Goal: Use online tool/utility: Utilize a website feature to perform a specific function

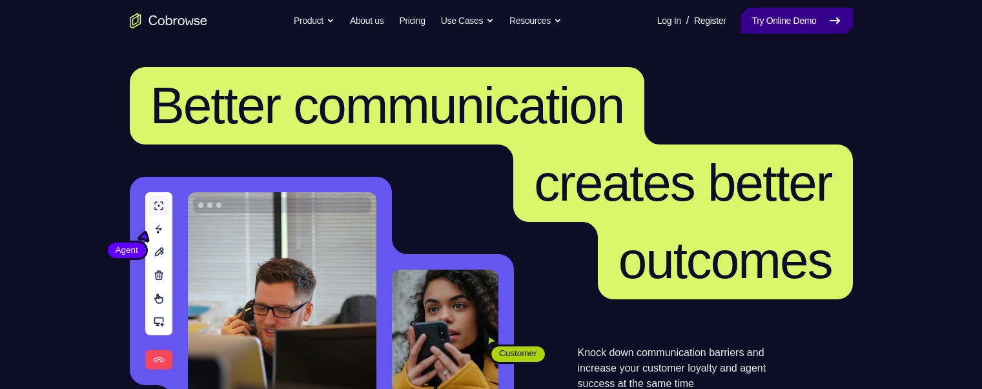
click at [802, 20] on link "Try Online Demo" at bounding box center [796, 21] width 111 height 26
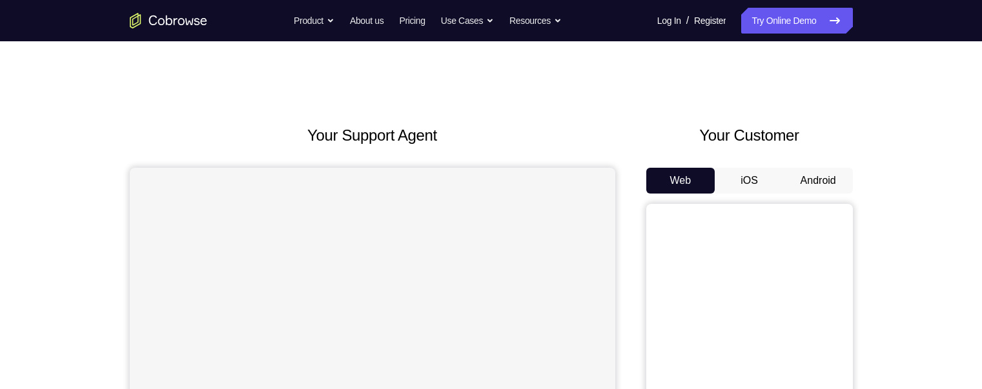
click at [814, 179] on button "Android" at bounding box center [818, 181] width 69 height 26
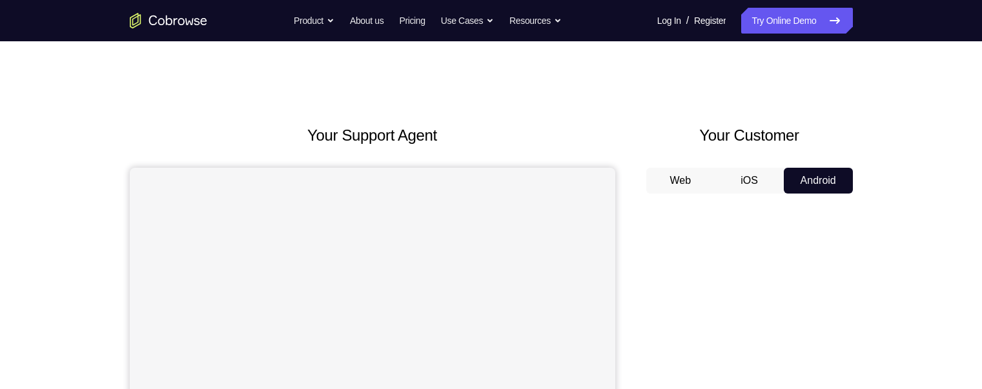
click at [814, 179] on button "Android" at bounding box center [818, 181] width 69 height 26
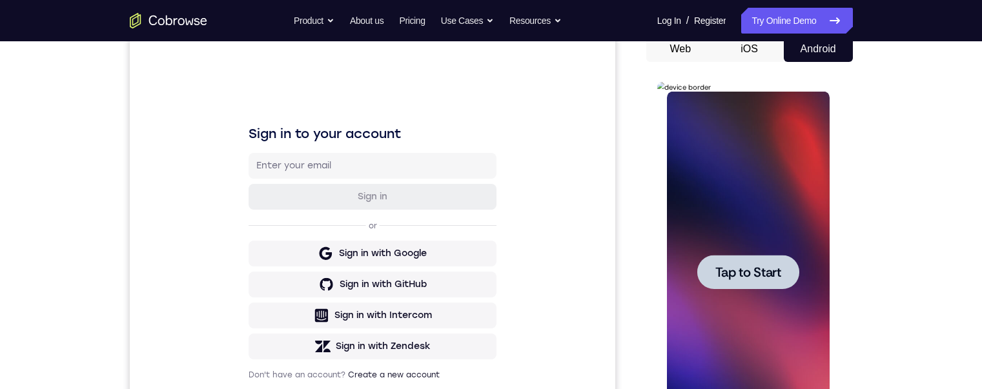
click at [744, 266] on span "Tap to Start" at bounding box center [748, 272] width 66 height 13
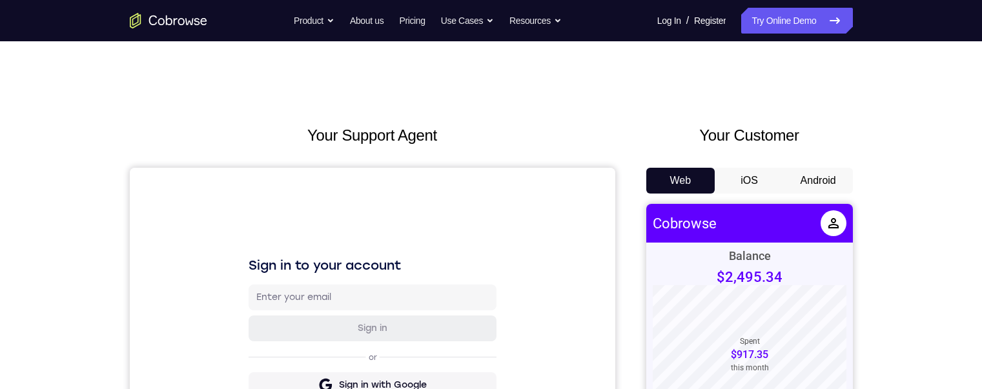
click at [811, 175] on button "Android" at bounding box center [818, 181] width 69 height 26
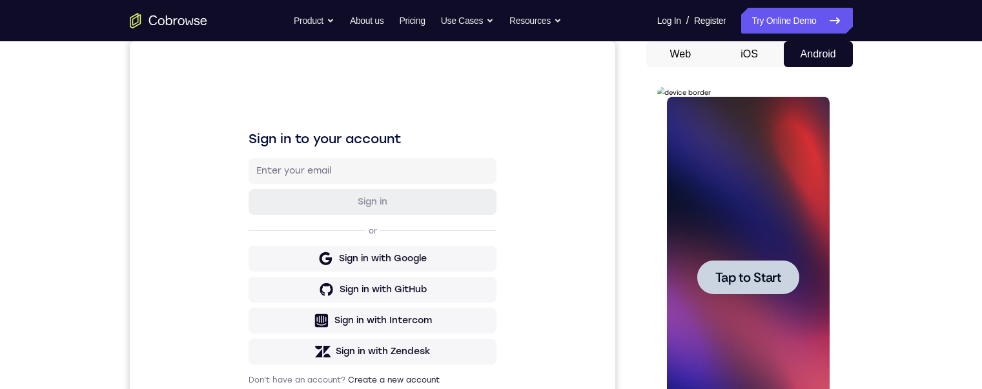
scroll to position [137, 0]
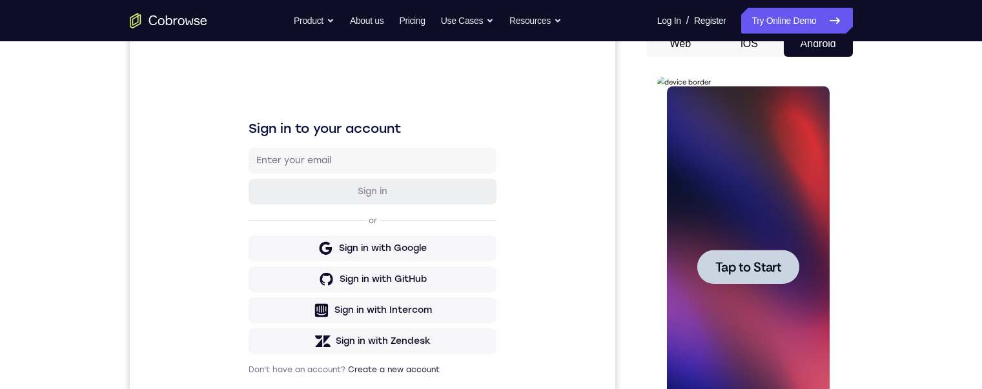
click at [772, 261] on span "Tap to Start" at bounding box center [748, 267] width 66 height 13
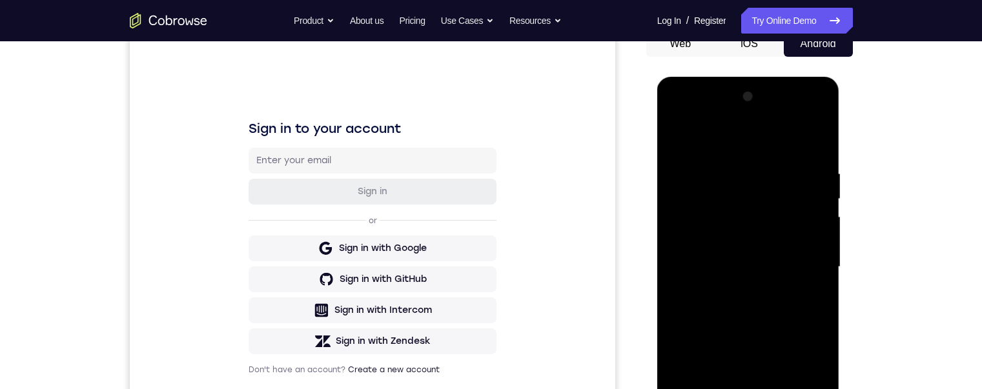
scroll to position [251, 0]
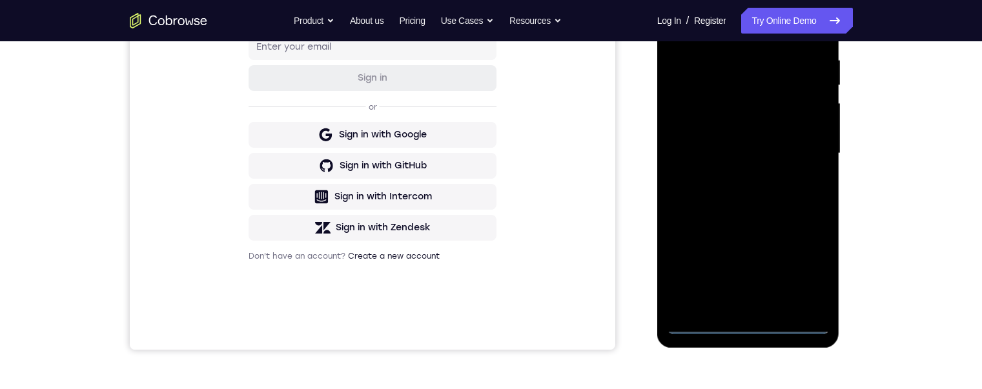
click at [746, 320] on div at bounding box center [748, 154] width 163 height 362
click at [748, 323] on div at bounding box center [748, 154] width 163 height 362
click at [801, 267] on div at bounding box center [748, 154] width 163 height 362
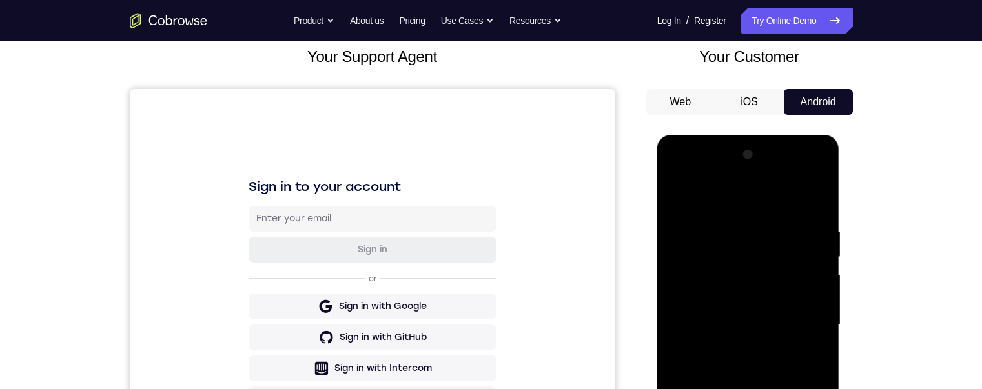
scroll to position [44, 0]
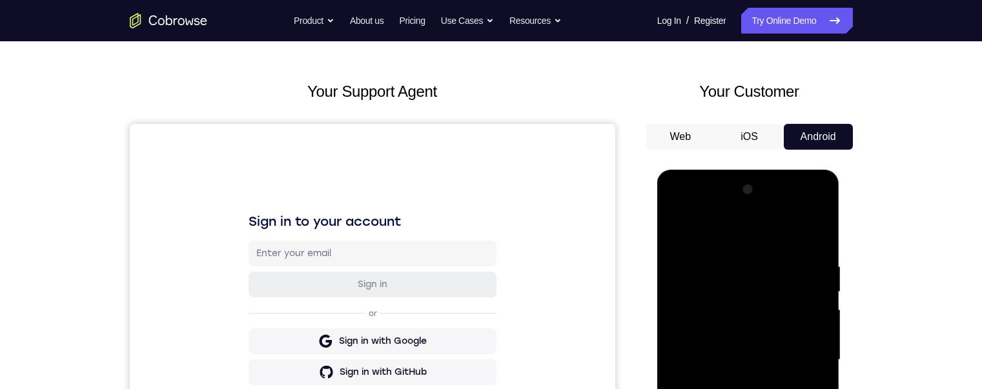
click at [681, 212] on div at bounding box center [748, 360] width 163 height 362
click at [807, 364] on div at bounding box center [748, 360] width 163 height 362
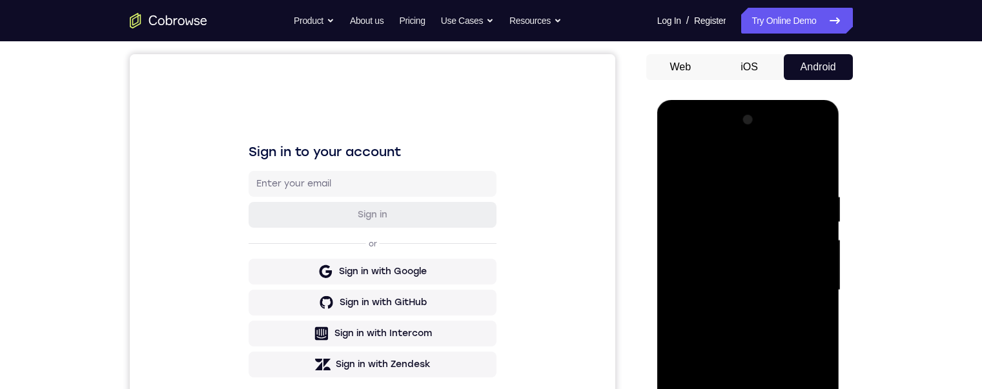
click at [733, 311] on div at bounding box center [748, 291] width 163 height 362
click at [733, 272] on div at bounding box center [748, 291] width 163 height 362
click at [697, 258] on div at bounding box center [748, 291] width 163 height 362
click at [728, 291] on div at bounding box center [748, 291] width 163 height 362
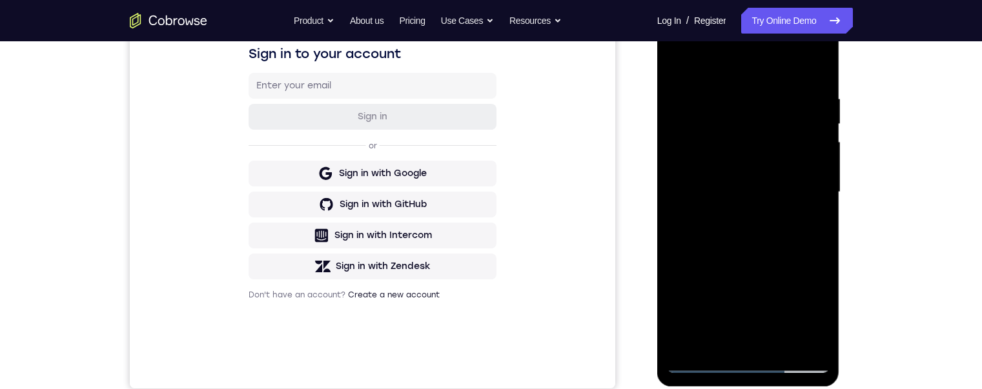
click at [753, 240] on div at bounding box center [748, 193] width 163 height 362
click at [779, 348] on div at bounding box center [748, 193] width 163 height 362
click at [726, 256] on div at bounding box center [748, 193] width 163 height 362
click at [725, 168] on div at bounding box center [748, 193] width 163 height 362
click at [810, 216] on div at bounding box center [748, 193] width 163 height 362
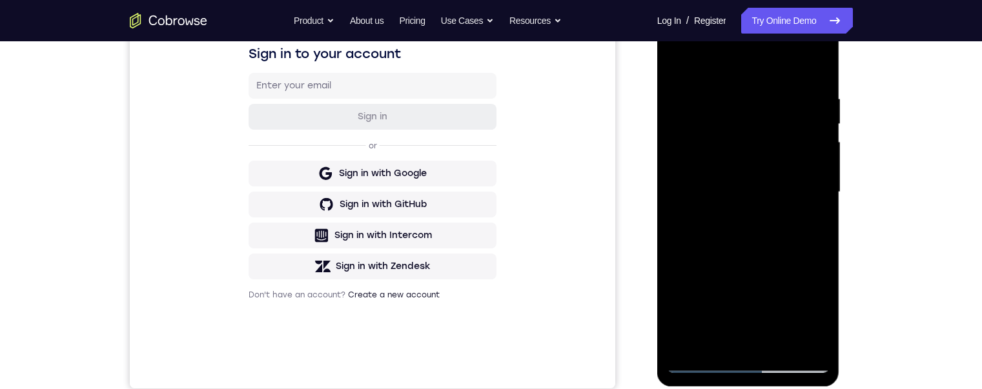
click at [807, 337] on div at bounding box center [748, 193] width 163 height 362
click at [715, 338] on div at bounding box center [748, 193] width 163 height 362
click at [803, 261] on div at bounding box center [748, 193] width 163 height 362
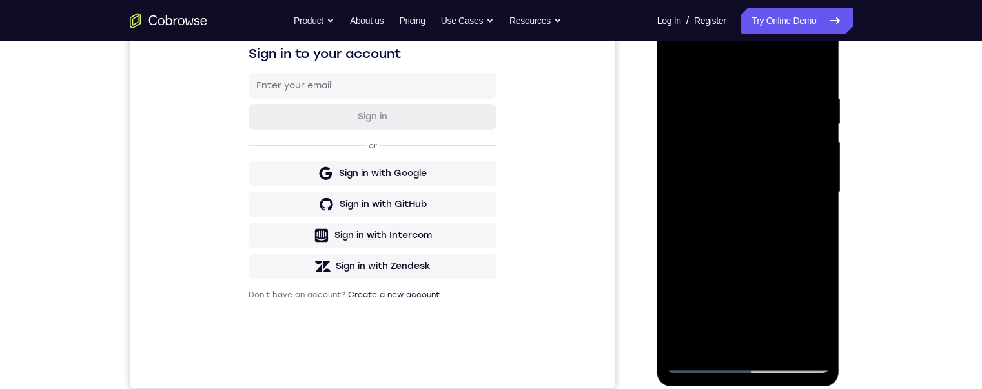
click at [811, 210] on div at bounding box center [748, 193] width 163 height 362
click at [679, 65] on div at bounding box center [748, 193] width 163 height 362
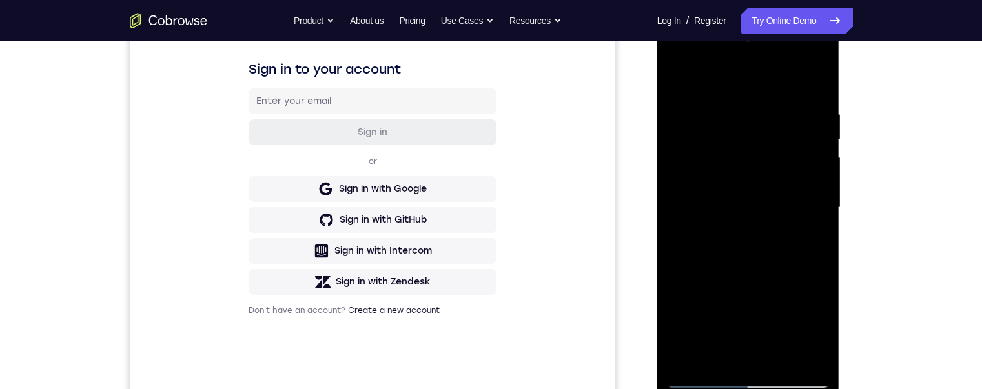
click at [727, 214] on div at bounding box center [748, 208] width 163 height 362
click at [697, 345] on div at bounding box center [748, 208] width 163 height 362
click at [695, 354] on div at bounding box center [748, 208] width 163 height 362
click at [791, 283] on div at bounding box center [748, 208] width 163 height 362
click at [798, 306] on div at bounding box center [748, 208] width 163 height 362
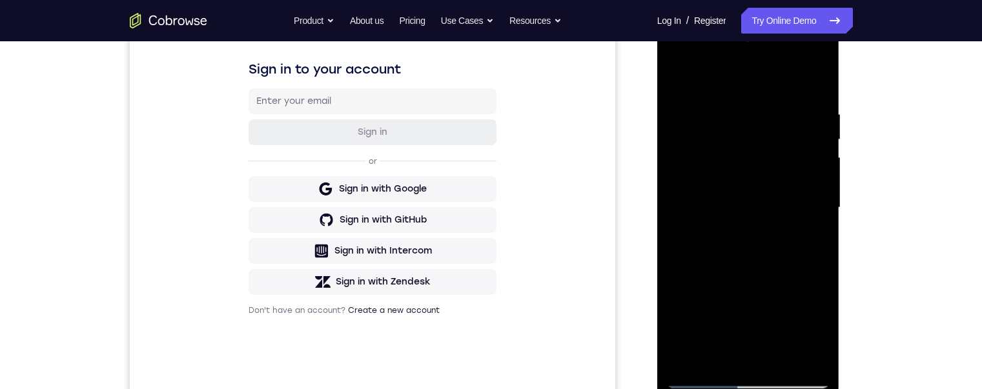
click at [801, 237] on div at bounding box center [748, 208] width 163 height 362
click at [808, 237] on div at bounding box center [748, 208] width 163 height 362
click at [674, 76] on div at bounding box center [748, 208] width 163 height 362
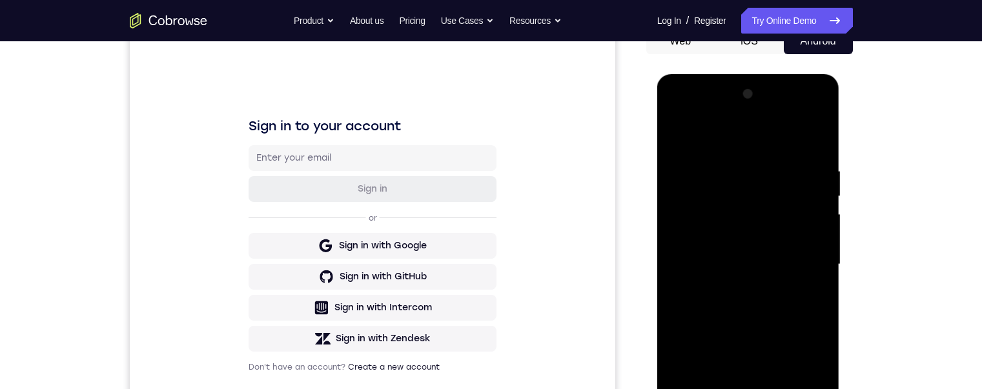
click at [715, 325] on div at bounding box center [748, 265] width 163 height 362
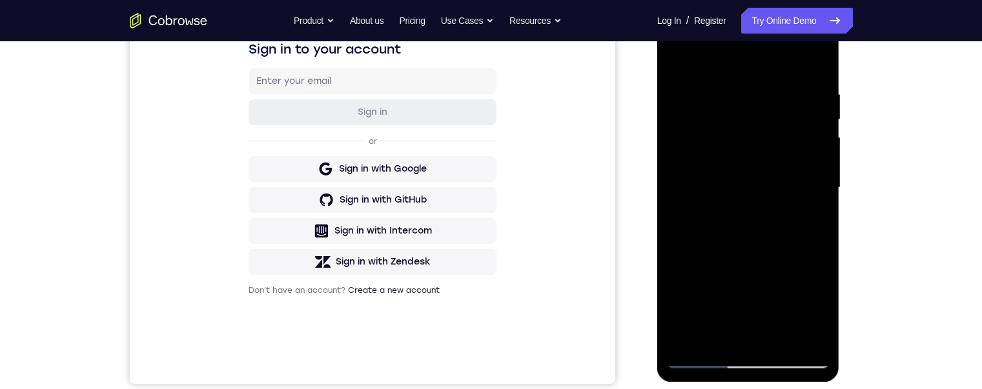
click at [708, 326] on div at bounding box center [748, 188] width 163 height 362
click at [815, 313] on div at bounding box center [748, 188] width 163 height 362
click at [808, 221] on div at bounding box center [748, 188] width 163 height 362
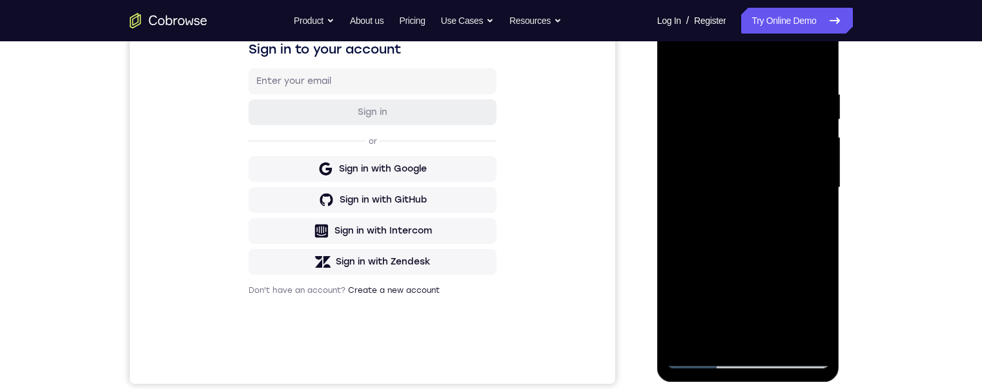
scroll to position [170, 0]
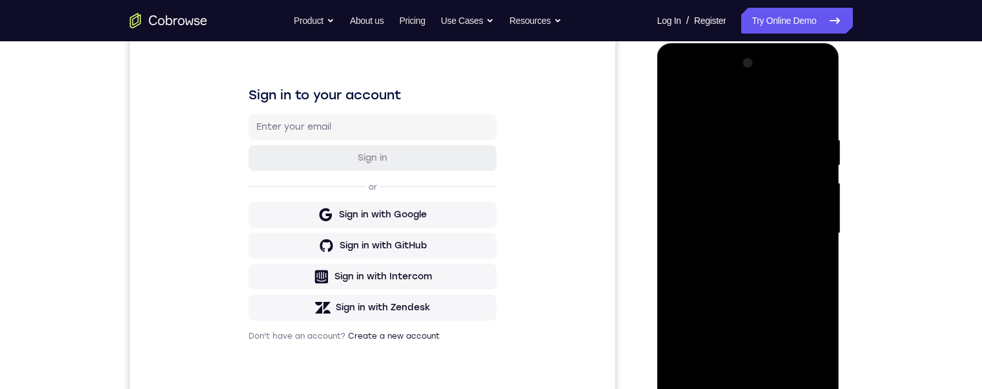
click at [678, 103] on div at bounding box center [748, 234] width 163 height 362
click at [718, 310] on div at bounding box center [748, 234] width 163 height 362
click at [757, 249] on div at bounding box center [748, 234] width 163 height 362
click at [805, 244] on div at bounding box center [748, 234] width 163 height 362
click at [808, 263] on div at bounding box center [748, 234] width 163 height 362
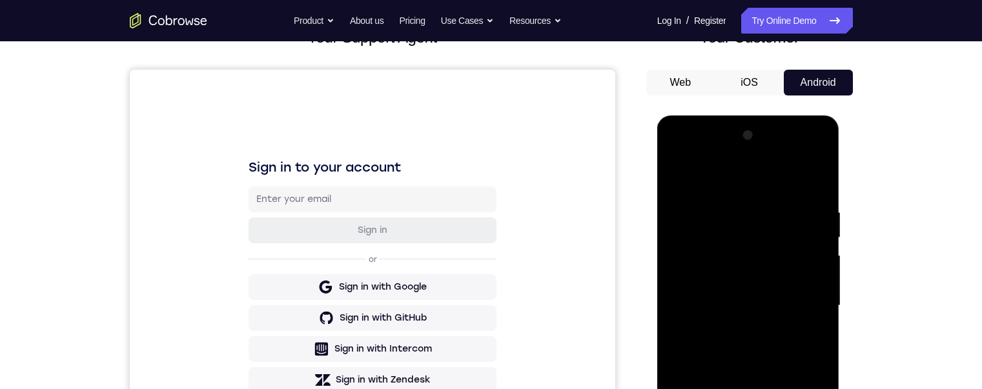
scroll to position [83, 0]
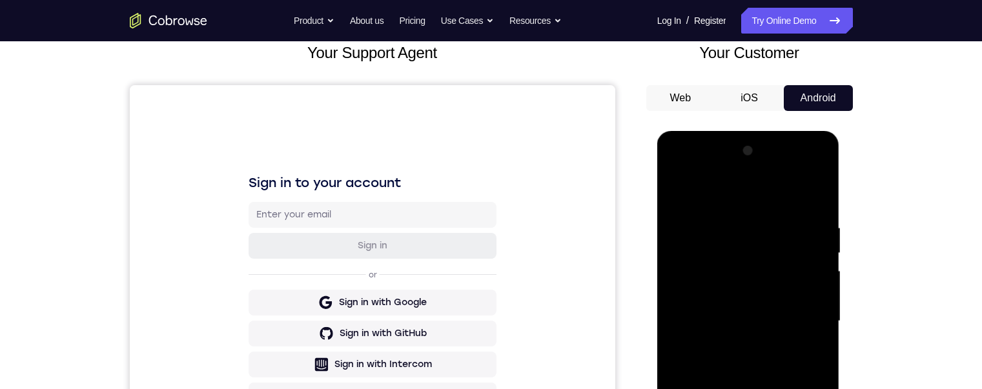
drag, startPoint x: 828, startPoint y: 314, endPoint x: 759, endPoint y: 217, distance: 118.6
click at [814, 271] on div at bounding box center [748, 322] width 163 height 362
click at [733, 225] on div at bounding box center [748, 322] width 163 height 362
click at [793, 339] on div at bounding box center [748, 322] width 163 height 362
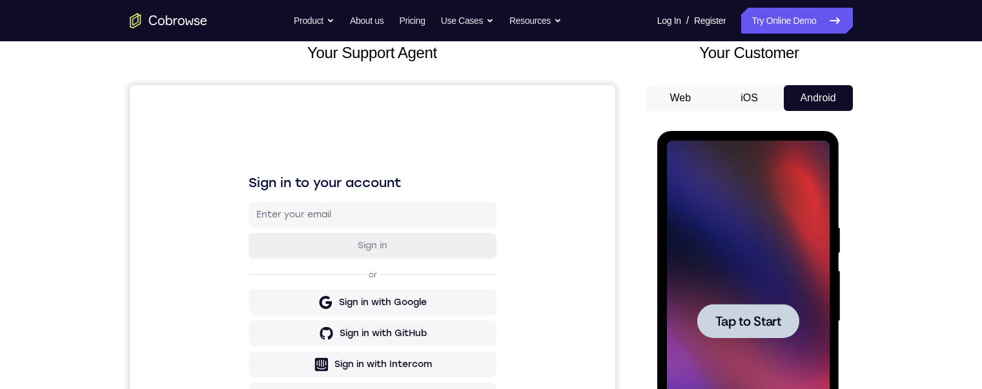
click at [744, 318] on span "Tap to Start" at bounding box center [748, 321] width 66 height 13
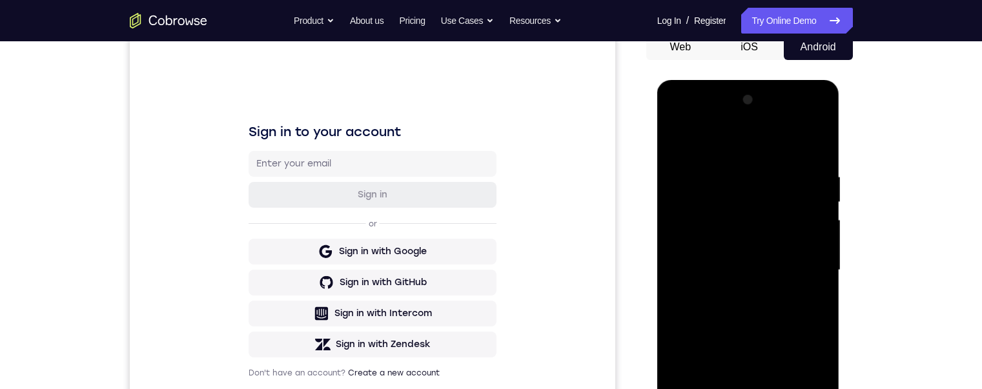
scroll to position [253, 0]
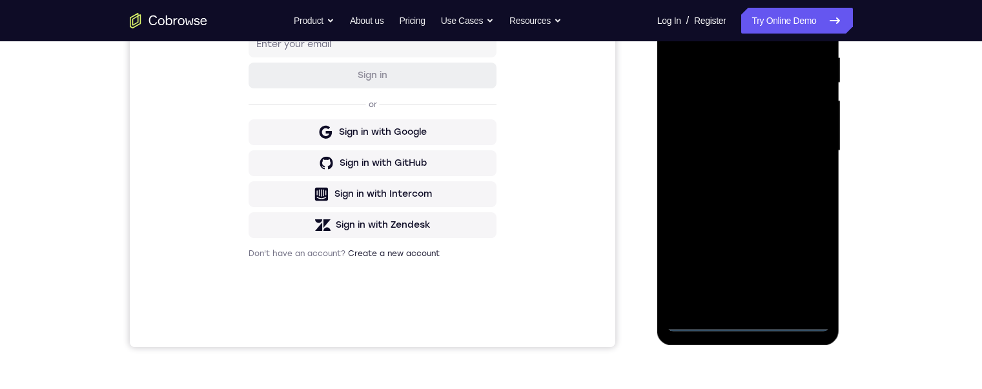
click at [745, 316] on div at bounding box center [748, 151] width 163 height 362
click at [744, 318] on div at bounding box center [748, 151] width 163 height 362
click at [804, 265] on div at bounding box center [748, 151] width 163 height 362
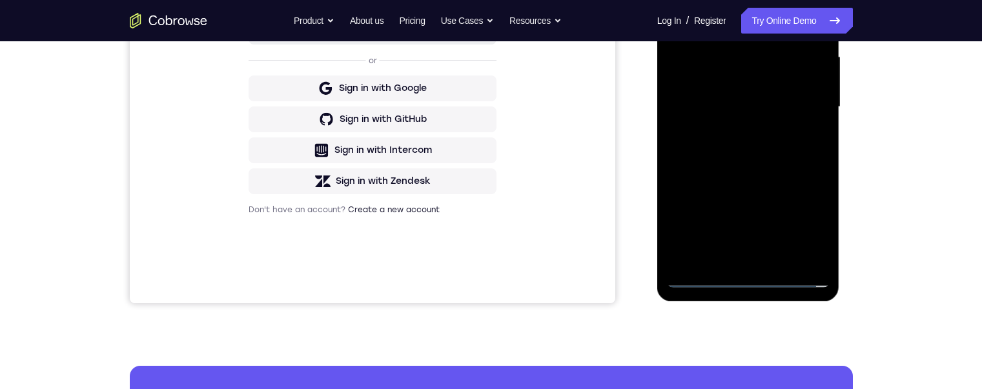
scroll to position [173, 0]
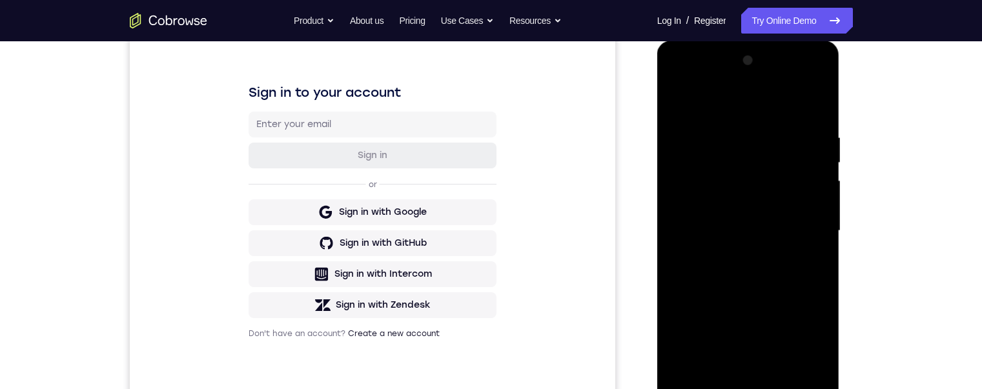
click at [675, 79] on div at bounding box center [748, 231] width 163 height 362
click at [798, 228] on div at bounding box center [748, 231] width 163 height 362
click at [735, 255] on div at bounding box center [748, 231] width 163 height 362
click at [717, 220] on div at bounding box center [748, 231] width 163 height 362
click at [703, 199] on div at bounding box center [748, 231] width 163 height 362
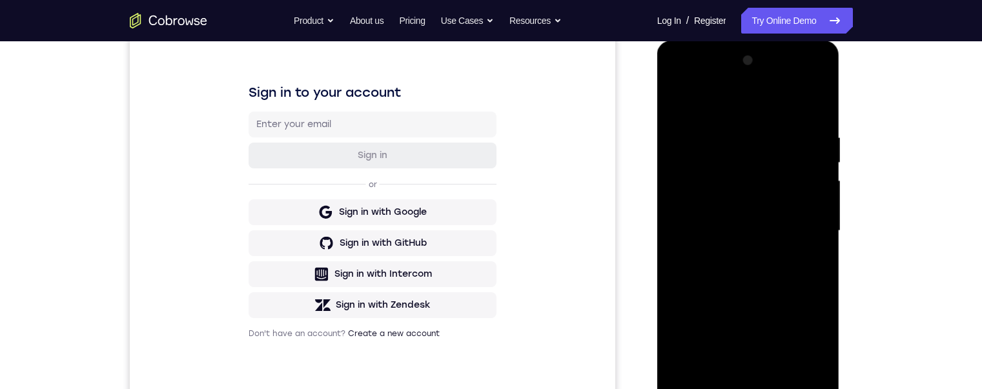
click at [720, 229] on div at bounding box center [748, 231] width 163 height 362
click at [775, 282] on div at bounding box center [748, 231] width 163 height 362
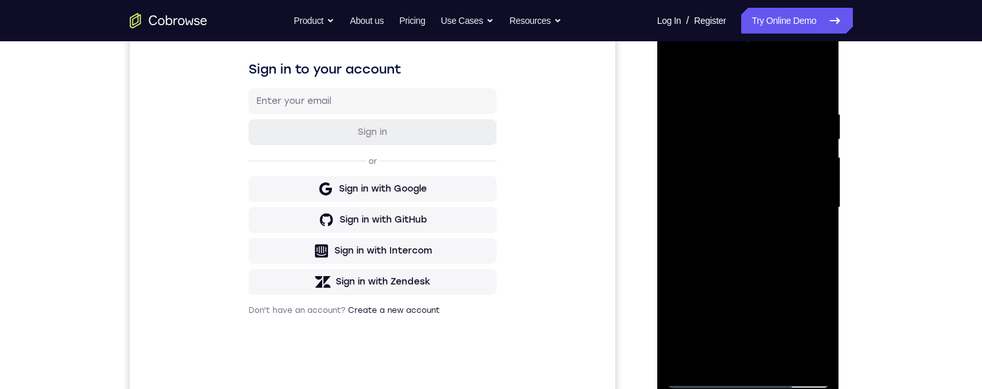
click at [784, 352] on div at bounding box center [748, 208] width 163 height 362
click at [753, 274] on div at bounding box center [748, 208] width 163 height 362
click at [721, 250] on div at bounding box center [748, 208] width 163 height 362
click at [690, 353] on div at bounding box center [748, 208] width 163 height 362
click at [712, 173] on div at bounding box center [748, 208] width 163 height 362
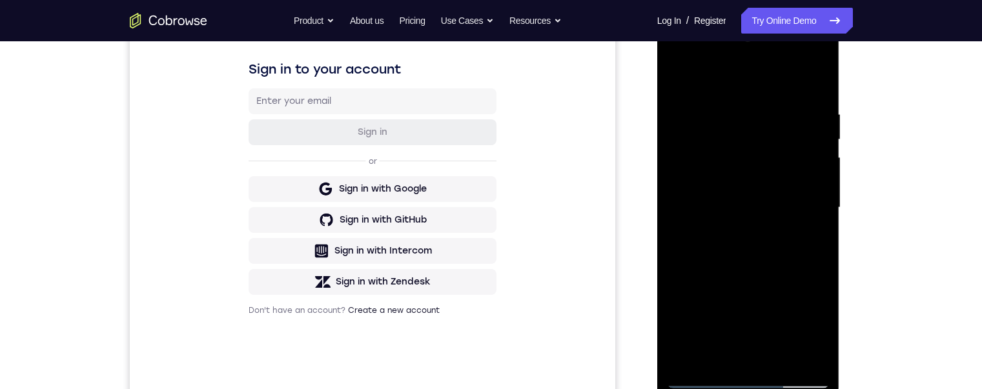
click at [744, 285] on div at bounding box center [748, 208] width 163 height 362
click at [806, 241] on div at bounding box center [748, 208] width 163 height 362
click at [733, 168] on div at bounding box center [748, 208] width 163 height 362
click at [753, 284] on div at bounding box center [748, 208] width 163 height 362
click at [801, 264] on div at bounding box center [748, 208] width 163 height 362
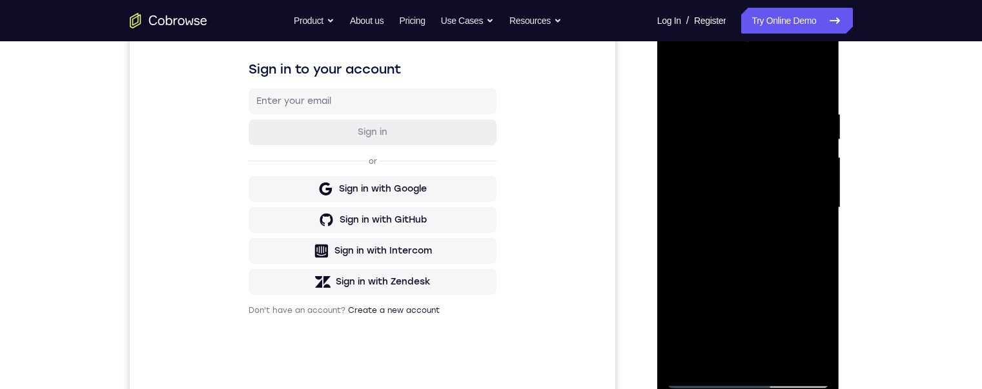
click at [718, 231] on div at bounding box center [748, 208] width 163 height 362
click at [743, 232] on div at bounding box center [748, 208] width 163 height 362
click at [817, 232] on div at bounding box center [748, 208] width 163 height 362
click at [808, 348] on div at bounding box center [748, 208] width 163 height 362
click at [676, 77] on div at bounding box center [748, 208] width 163 height 362
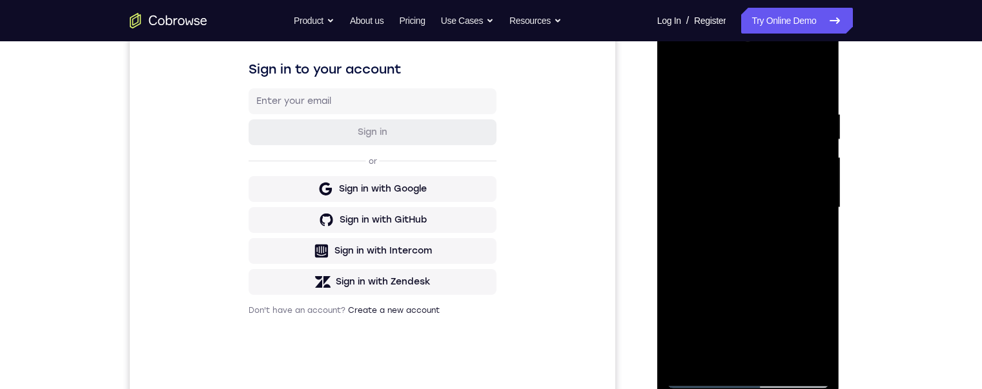
click at [734, 246] on div at bounding box center [748, 208] width 163 height 362
click at [702, 358] on div at bounding box center [748, 208] width 163 height 362
click at [806, 241] on div at bounding box center [748, 208] width 163 height 362
click at [819, 331] on div at bounding box center [748, 208] width 163 height 362
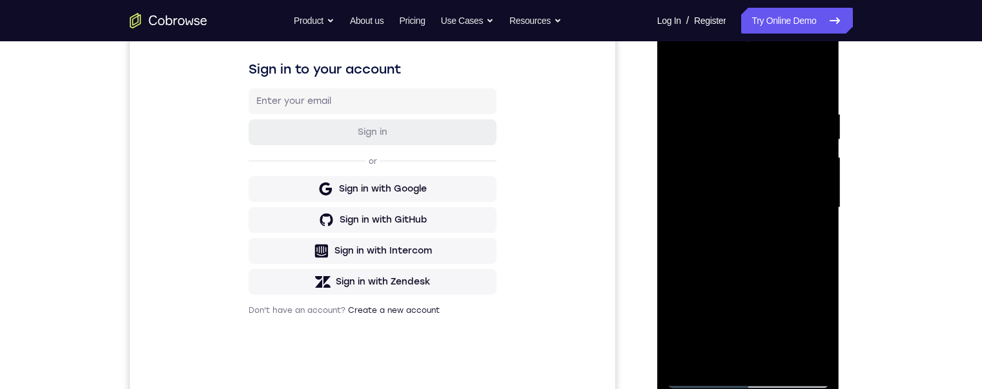
click at [819, 331] on div at bounding box center [748, 208] width 163 height 362
click at [808, 238] on div at bounding box center [748, 208] width 163 height 362
click at [674, 80] on div at bounding box center [748, 208] width 163 height 362
click at [742, 245] on div at bounding box center [748, 208] width 163 height 362
click at [744, 244] on div at bounding box center [748, 208] width 163 height 362
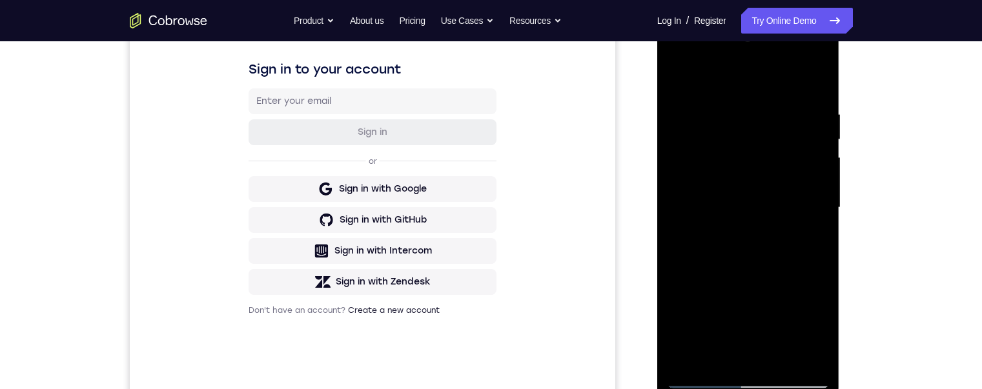
click at [803, 250] on div at bounding box center [748, 208] width 163 height 362
click at [808, 235] on div at bounding box center [748, 208] width 163 height 362
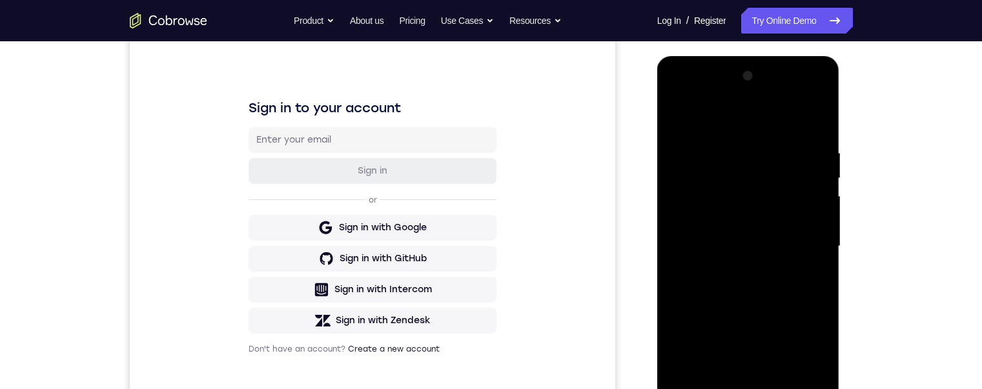
scroll to position [253, 0]
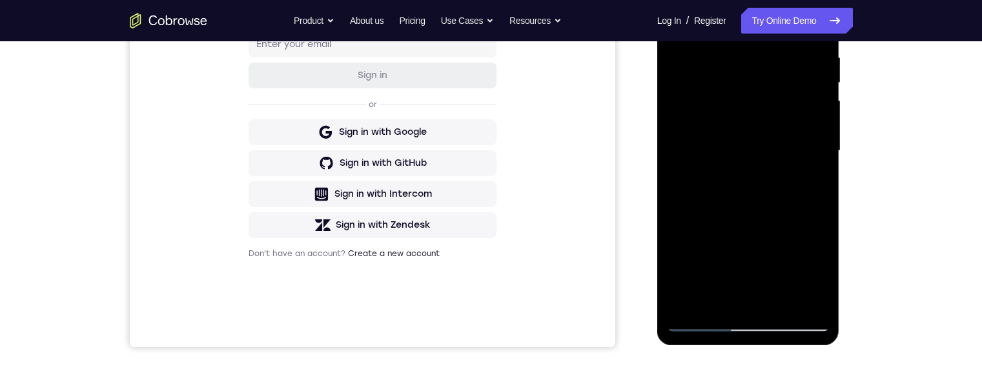
click at [700, 315] on div at bounding box center [748, 151] width 163 height 362
click at [699, 317] on div at bounding box center [748, 151] width 163 height 362
click at [675, 19] on div at bounding box center [748, 151] width 163 height 362
click at [726, 133] on div at bounding box center [748, 151] width 163 height 362
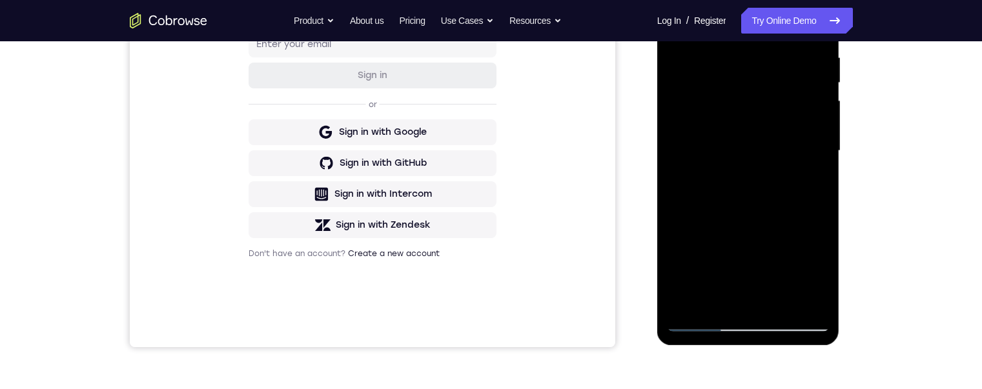
click at [747, 117] on div at bounding box center [748, 151] width 163 height 362
click at [793, 114] on div at bounding box center [748, 151] width 163 height 362
click at [814, 185] on div at bounding box center [748, 151] width 163 height 362
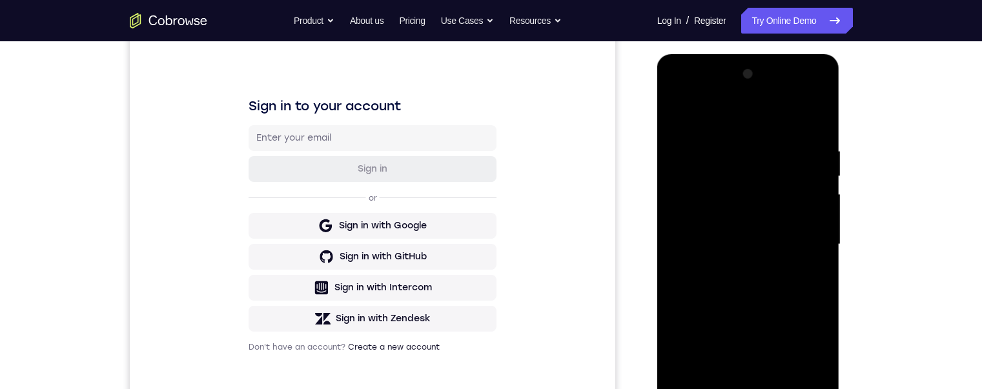
click at [677, 117] on div at bounding box center [748, 245] width 163 height 362
